Goal: Register for event/course

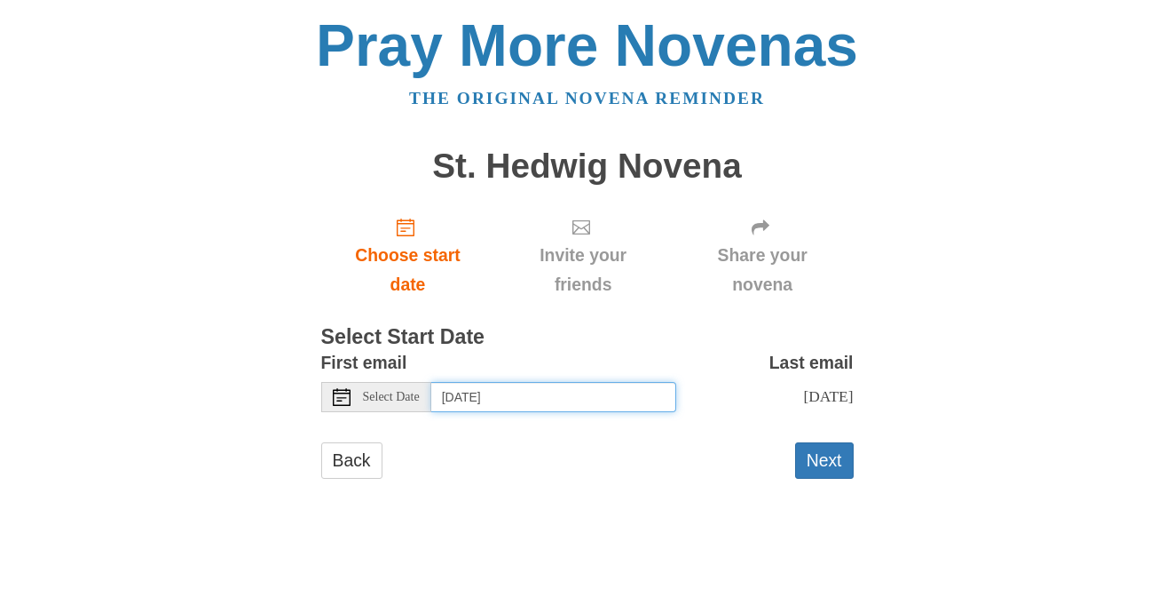
click at [574, 393] on input "[DATE]" at bounding box center [553, 397] width 245 height 30
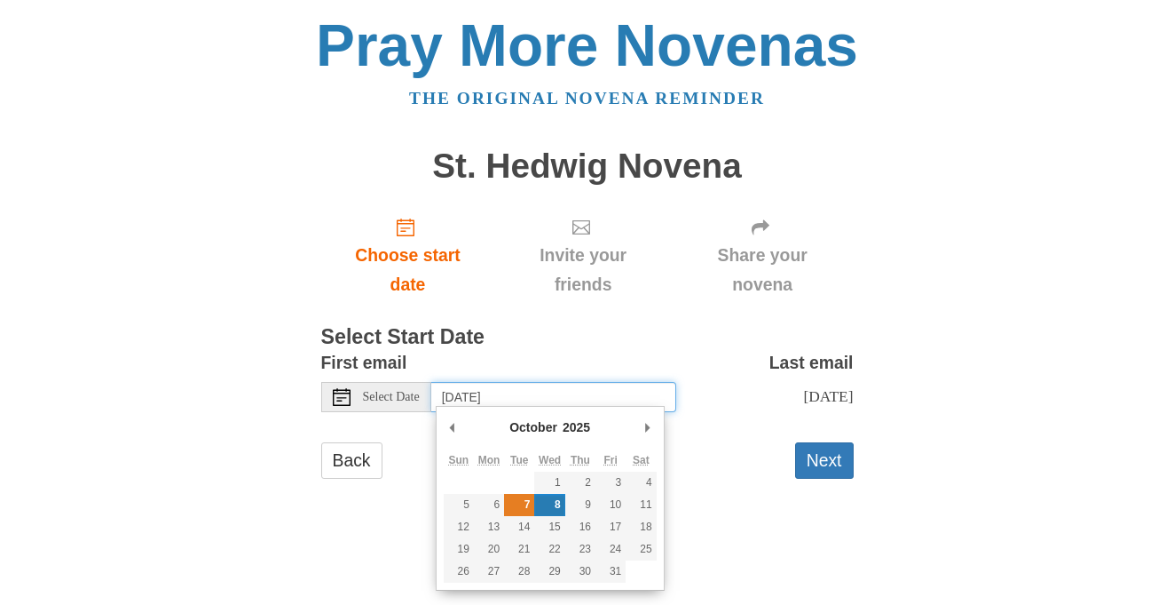
type input "[DATE]"
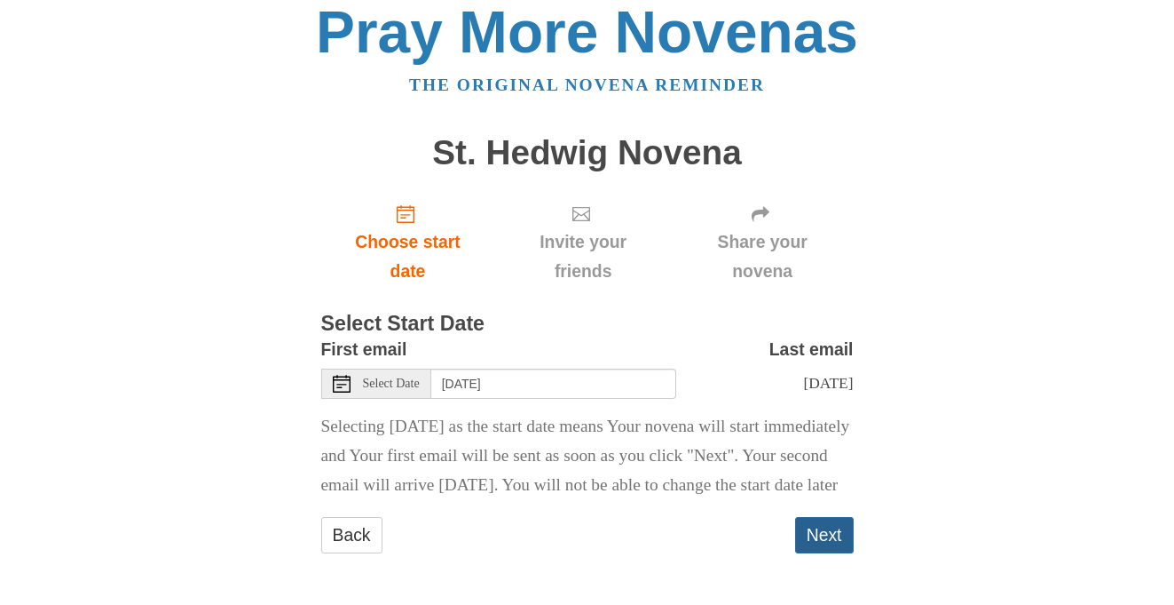
scroll to position [34, 0]
click at [814, 545] on button "Next" at bounding box center [824, 535] width 59 height 36
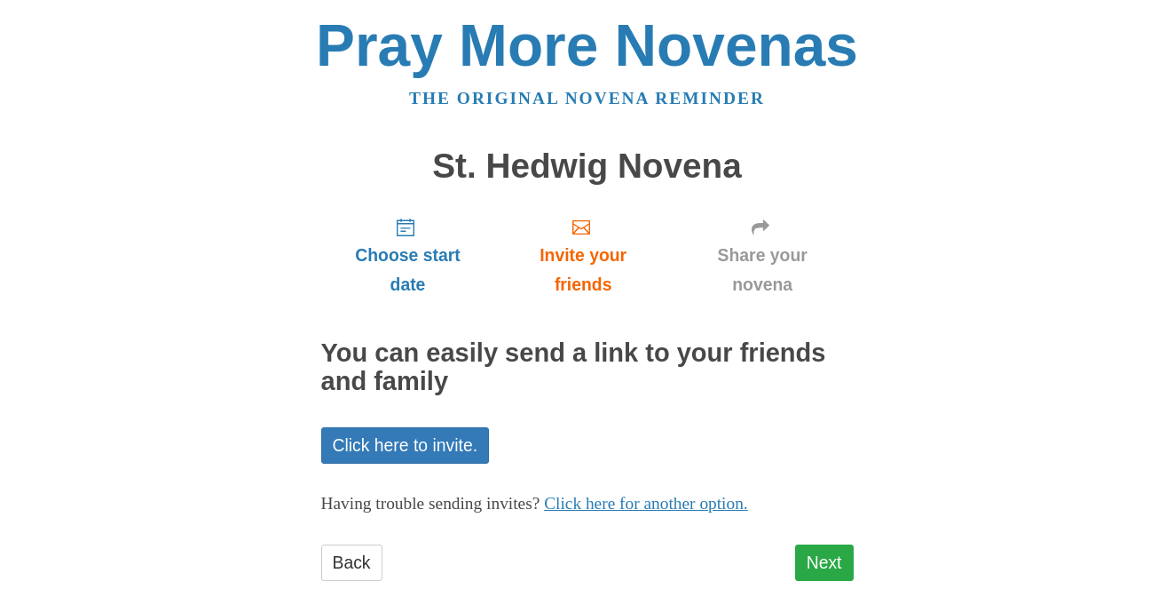
click at [842, 562] on link "Next" at bounding box center [824, 562] width 59 height 36
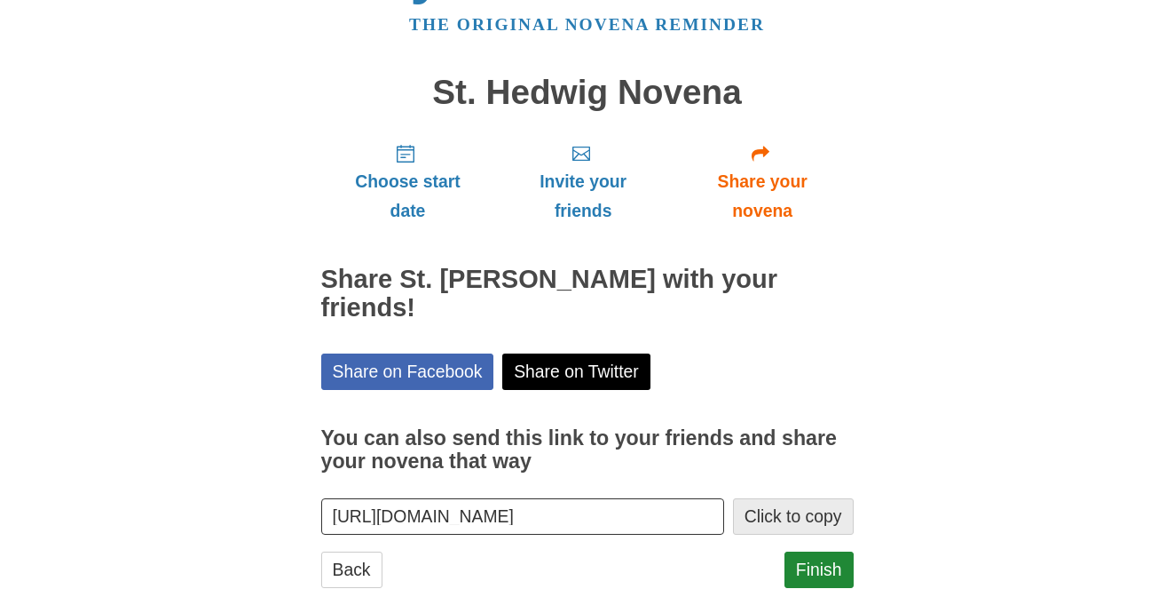
scroll to position [73, 0]
click at [771, 499] on button "Click to copy" at bounding box center [793, 517] width 121 height 36
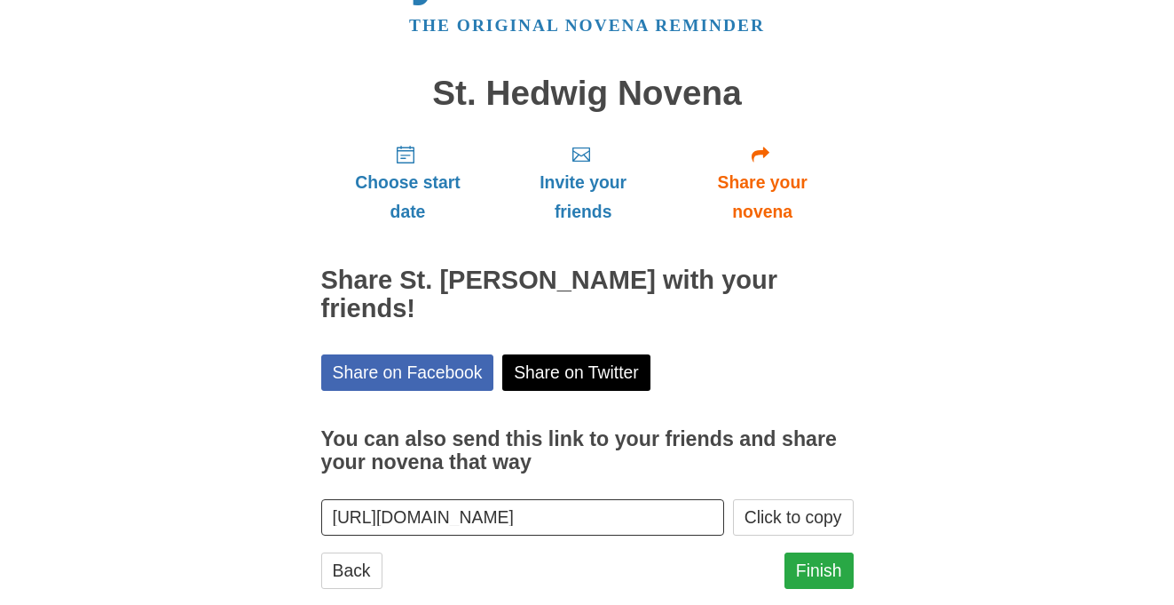
click at [832, 552] on link "Finish" at bounding box center [819, 570] width 69 height 36
